Goal: Information Seeking & Learning: Learn about a topic

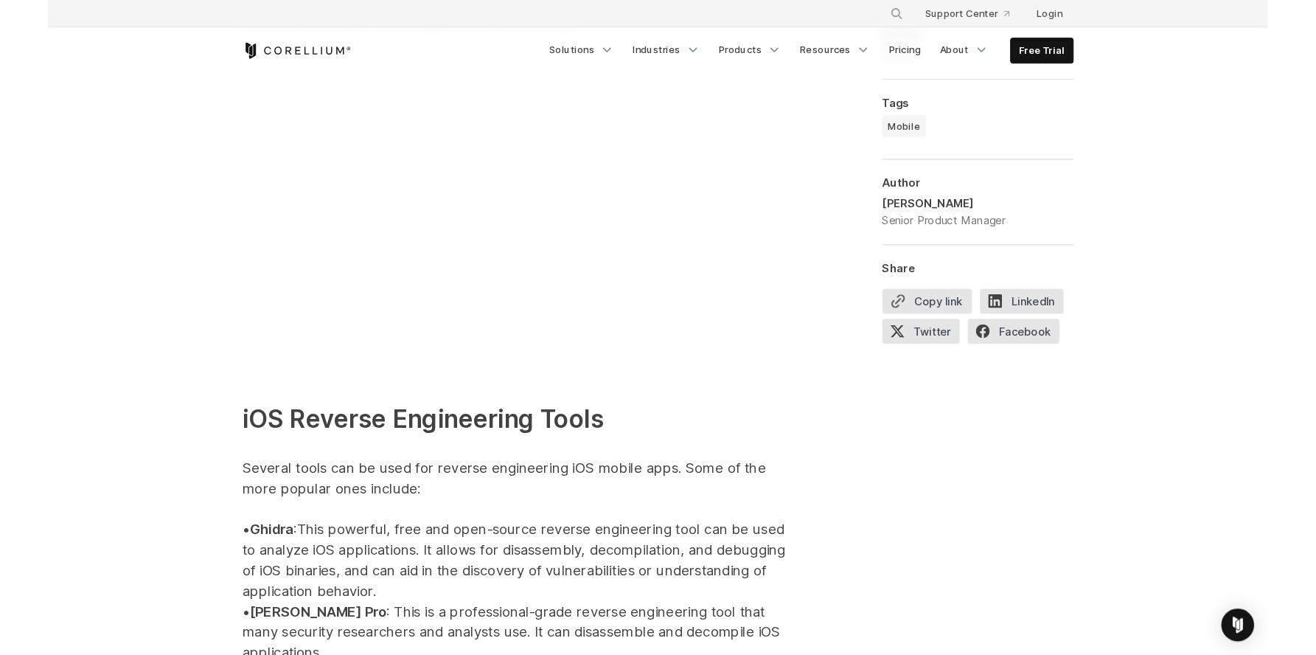
scroll to position [1588, 0]
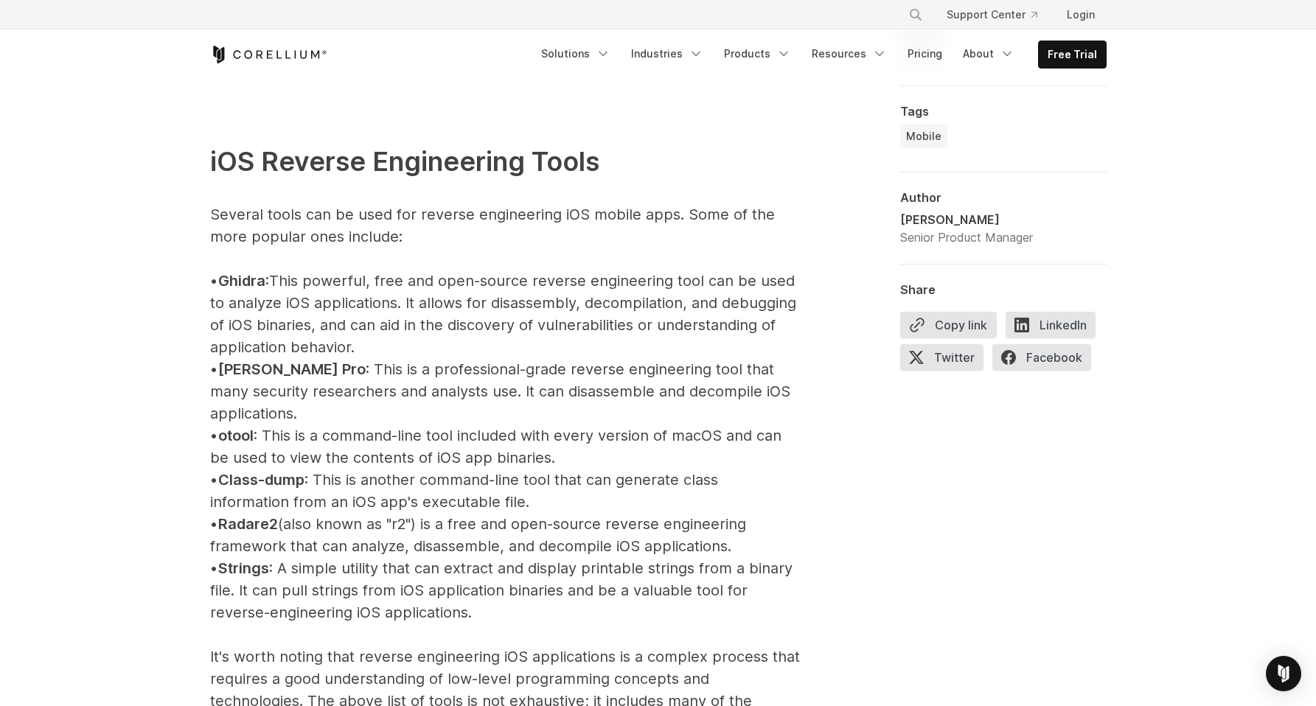
click at [265, 282] on span "Ghidra" at bounding box center [241, 281] width 47 height 18
copy span "Ghidra"
drag, startPoint x: 285, startPoint y: 372, endPoint x: 234, endPoint y: 378, distance: 51.2
click at [234, 378] on p "iOS Reverse Engineering Tools Several tools can be used for reverse engineering…" at bounding box center [505, 601] width 590 height 1009
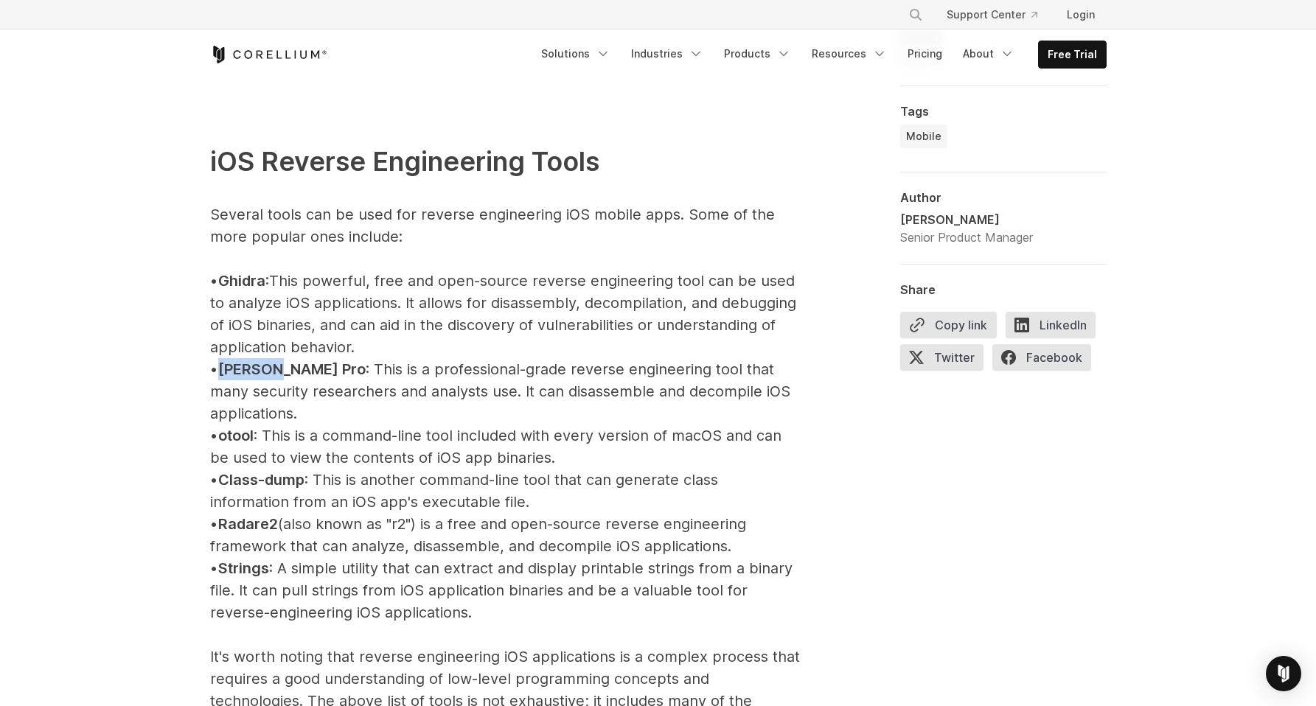
copy span "[PERSON_NAME] Pro"
click at [258, 515] on span "Radare2" at bounding box center [248, 524] width 60 height 18
copy span "Radare2"
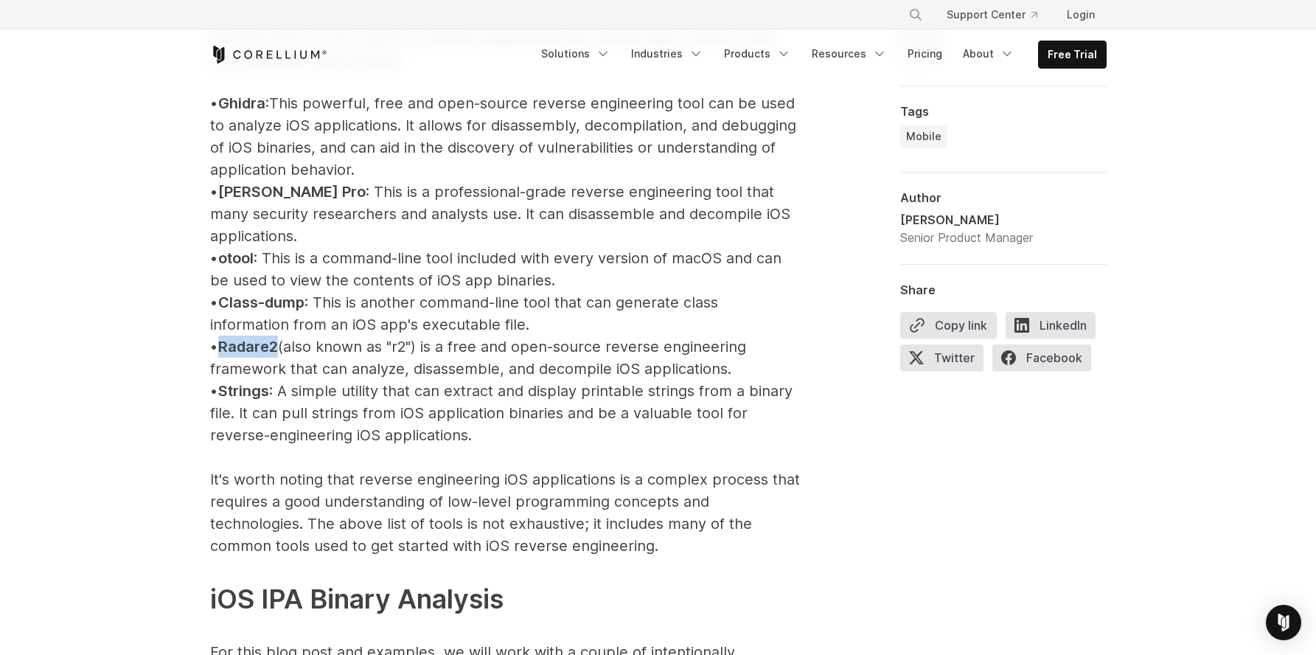
scroll to position [1772, 0]
